Goal: Information Seeking & Learning: Learn about a topic

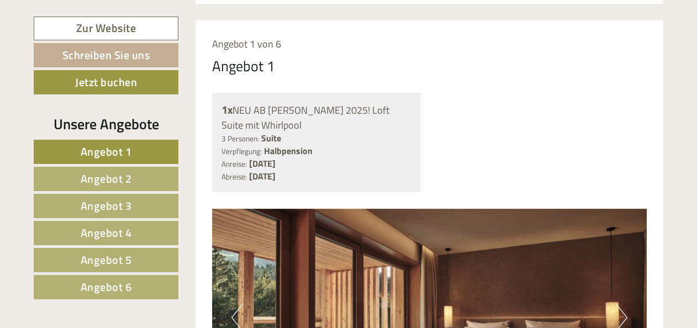
scroll to position [861, 0]
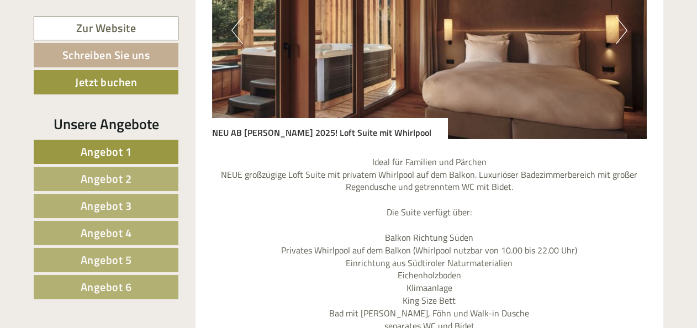
click at [98, 282] on span "Angebot 6" at bounding box center [106, 286] width 51 height 17
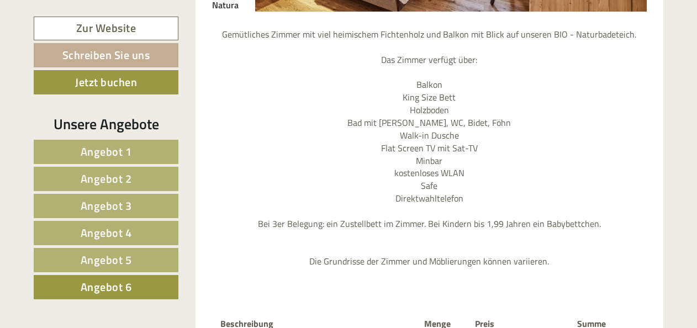
scroll to position [962, 0]
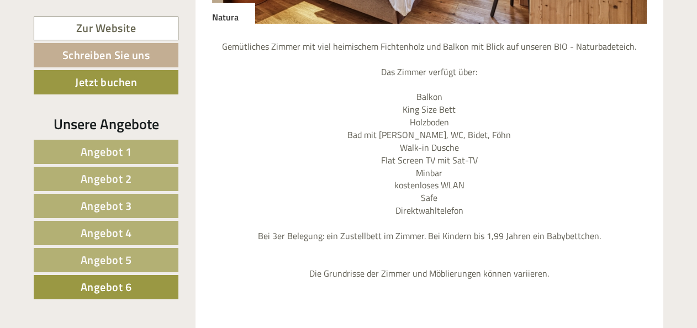
click at [120, 256] on span "Angebot 5" at bounding box center [106, 259] width 51 height 17
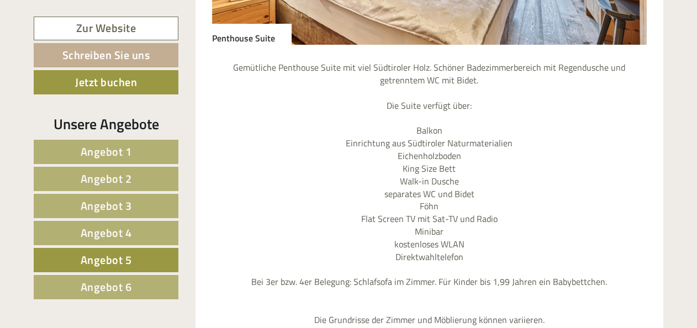
scroll to position [926, 0]
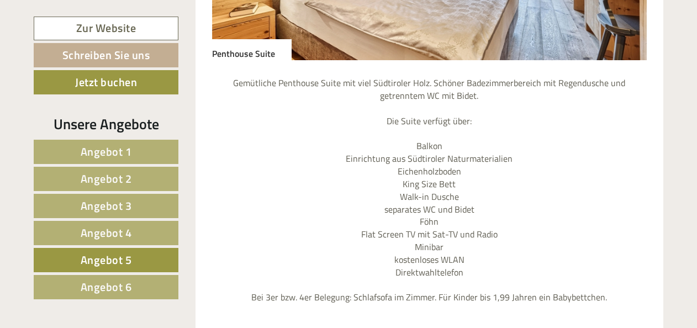
click at [147, 230] on link "Angebot 4" at bounding box center [106, 233] width 145 height 24
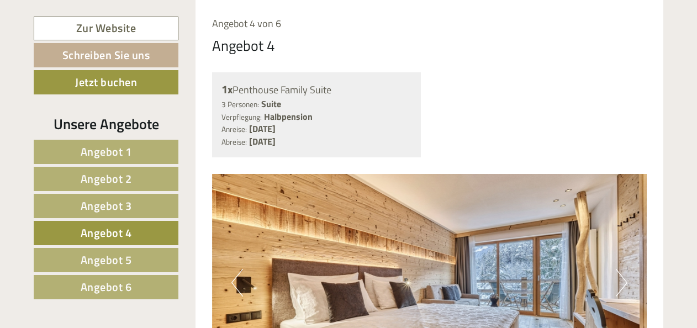
drag, startPoint x: 697, startPoint y: 101, endPoint x: 700, endPoint y: 85, distance: 15.8
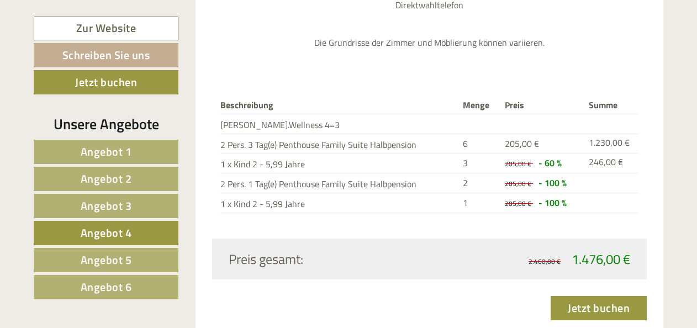
scroll to position [1215, 0]
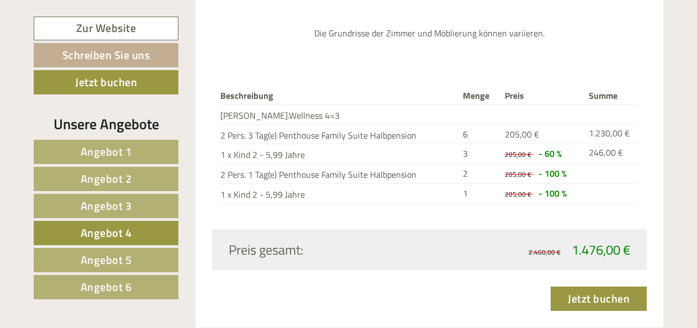
drag, startPoint x: 687, startPoint y: 160, endPoint x: 699, endPoint y: 149, distance: 16.4
click at [692, 148] on div "Einen wunderschönen Guten Abend [PERSON_NAME]! Eine Liebeserklärung an den Luxu…" at bounding box center [348, 313] width 697 height 2347
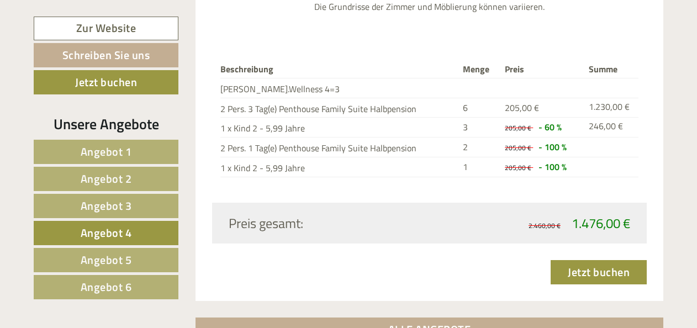
scroll to position [1242, 0]
click at [120, 204] on span "Angebot 3" at bounding box center [106, 205] width 51 height 17
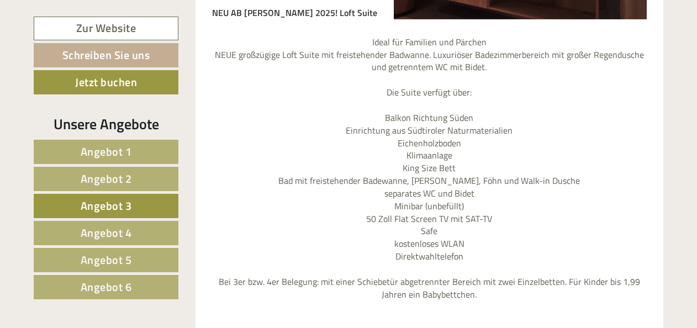
scroll to position [1268, 0]
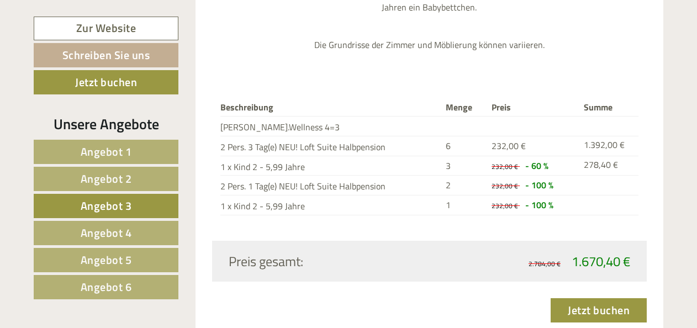
click at [141, 176] on link "Angebot 2" at bounding box center [106, 179] width 145 height 24
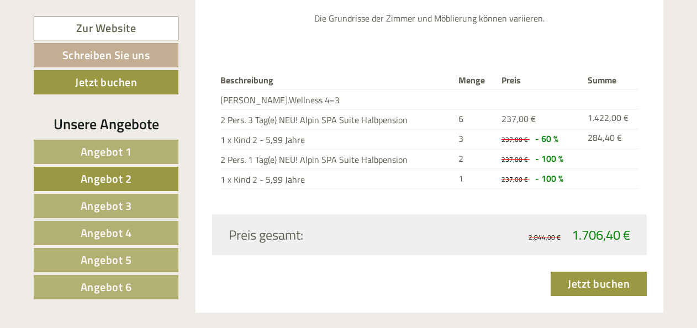
scroll to position [594, 0]
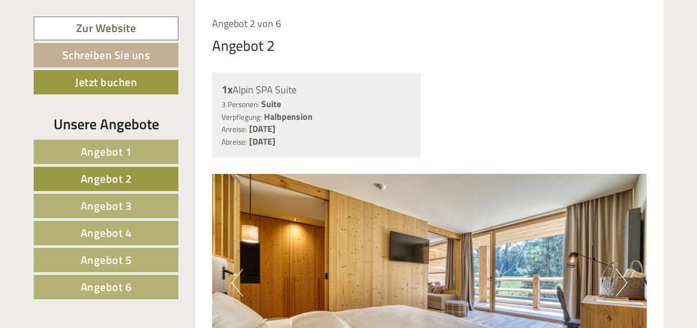
drag, startPoint x: 696, startPoint y: 98, endPoint x: 694, endPoint y: 123, distance: 24.9
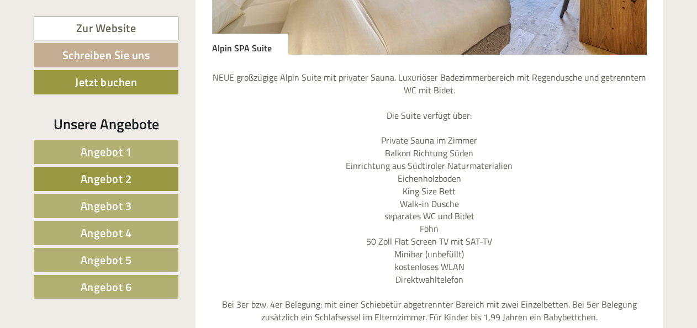
scroll to position [965, 0]
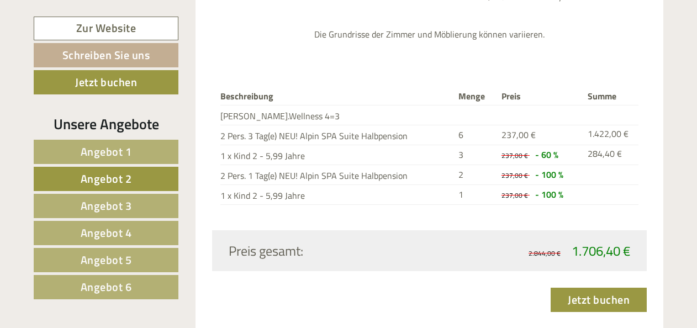
click at [68, 261] on link "Angebot 5" at bounding box center [106, 260] width 145 height 24
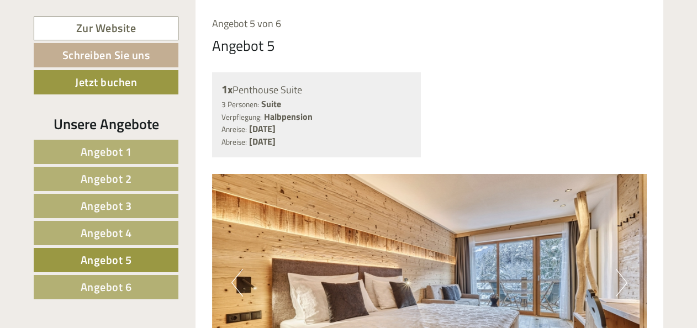
click at [119, 229] on span "Angebot 4" at bounding box center [106, 232] width 51 height 17
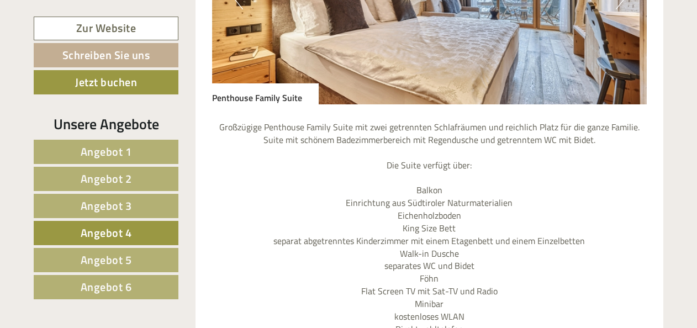
scroll to position [1168, 0]
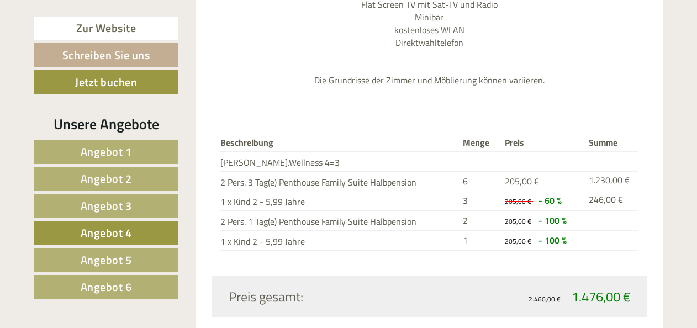
drag, startPoint x: 696, startPoint y: 168, endPoint x: 701, endPoint y: 152, distance: 16.2
click at [697, 152] on html "Previous Next 1 2 3 4 5 Einen wunderschönen Guten Abend [PERSON_NAME]! Eine Lie…" at bounding box center [348, 183] width 697 height 2702
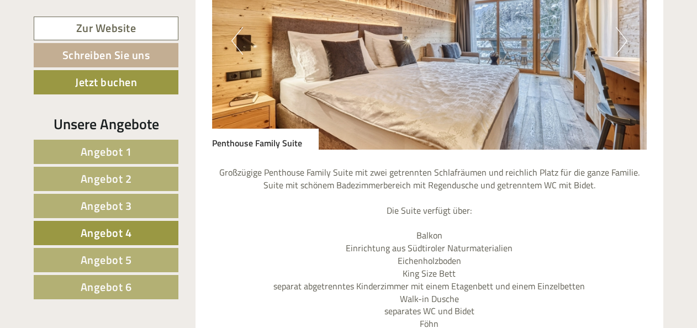
scroll to position [800, 0]
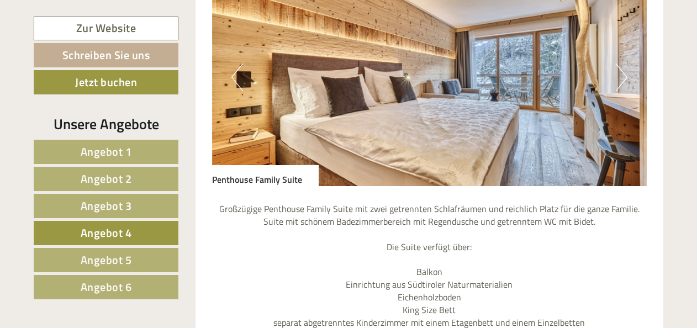
click at [621, 80] on button "Next" at bounding box center [622, 78] width 12 height 28
